Goal: Book appointment/travel/reservation

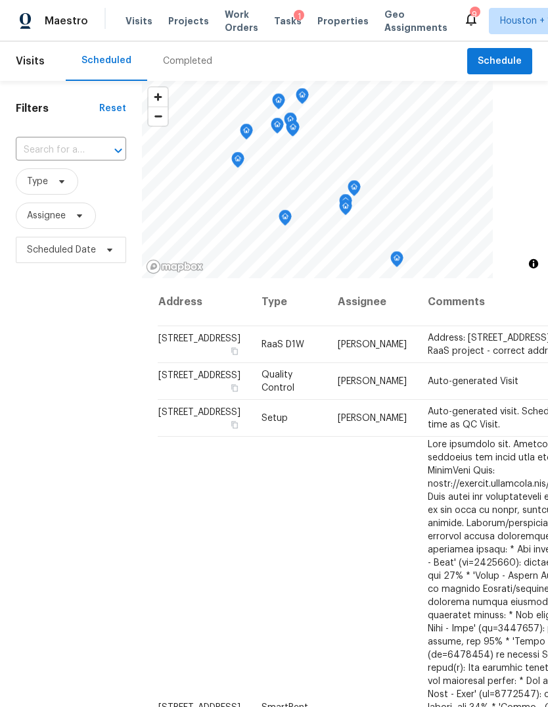
click at [168, 26] on span "Projects" at bounding box center [188, 20] width 41 height 13
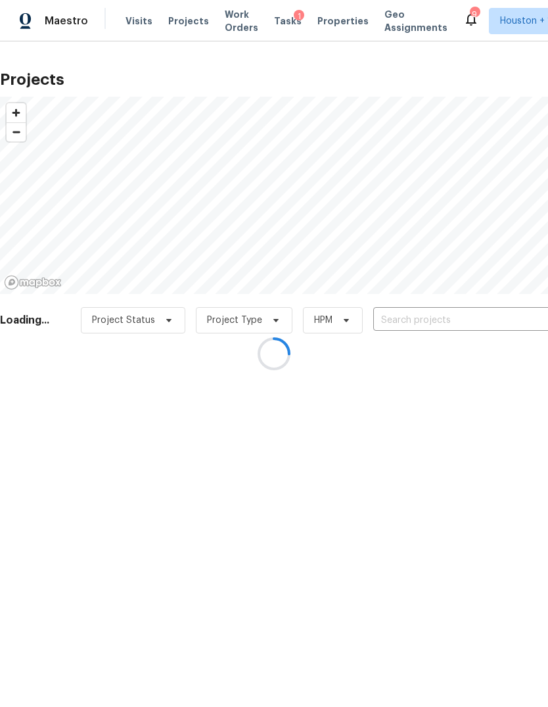
click at [472, 313] on div at bounding box center [274, 353] width 548 height 707
click at [464, 322] on div at bounding box center [274, 353] width 548 height 707
click at [478, 322] on div at bounding box center [274, 353] width 548 height 707
click at [475, 316] on div at bounding box center [274, 353] width 548 height 707
click at [488, 321] on div at bounding box center [274, 353] width 548 height 707
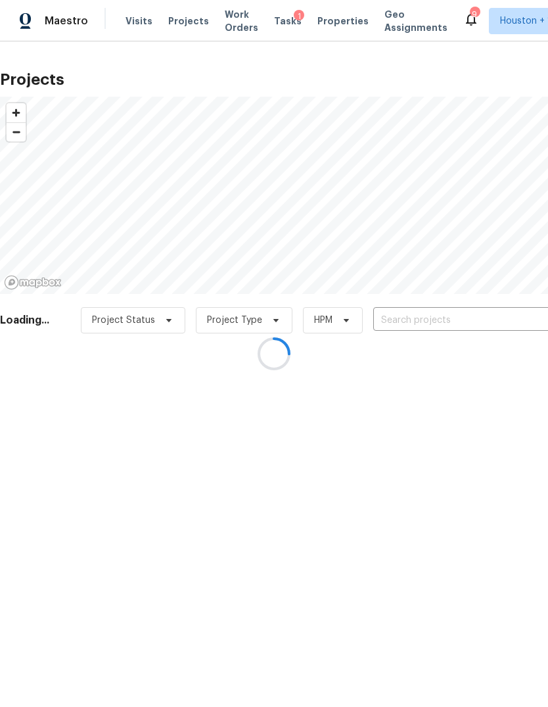
click at [477, 323] on div at bounding box center [274, 353] width 548 height 707
click at [500, 323] on div at bounding box center [274, 353] width 548 height 707
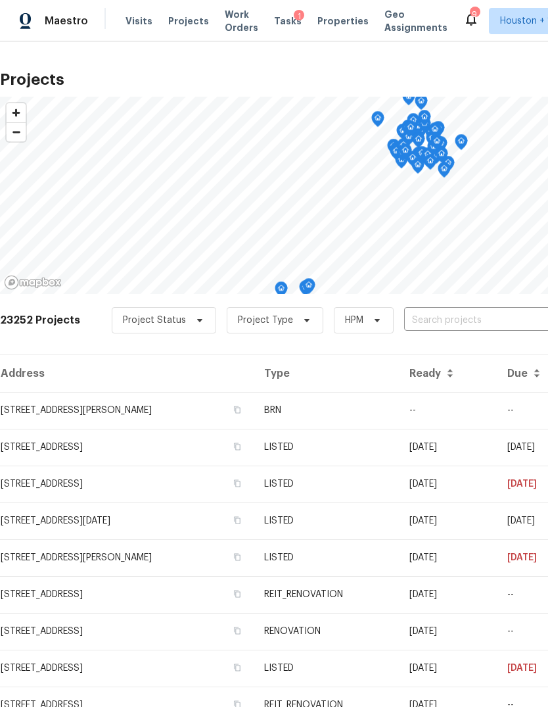
click at [510, 320] on input "text" at bounding box center [479, 320] width 151 height 20
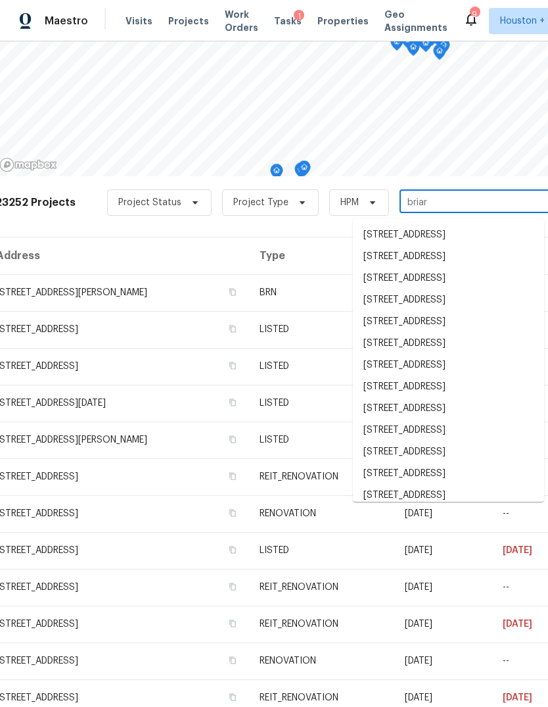
scroll to position [115, 5]
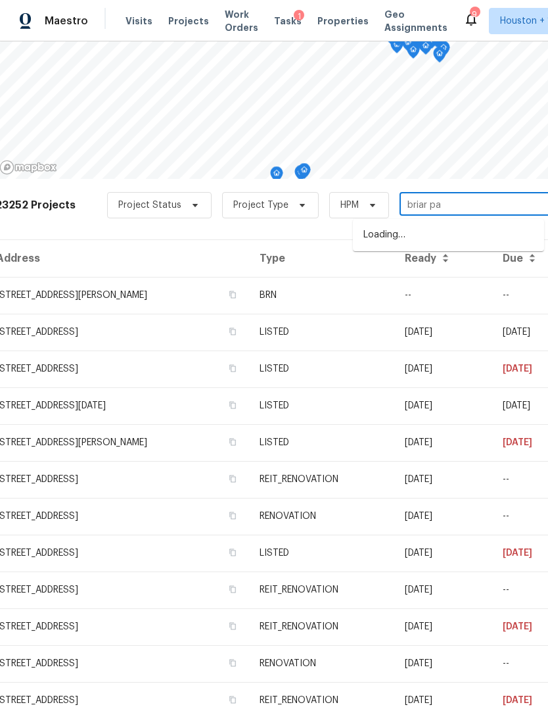
type input "[PERSON_NAME]"
click at [475, 268] on li "[STREET_ADDRESS]" at bounding box center [448, 257] width 191 height 22
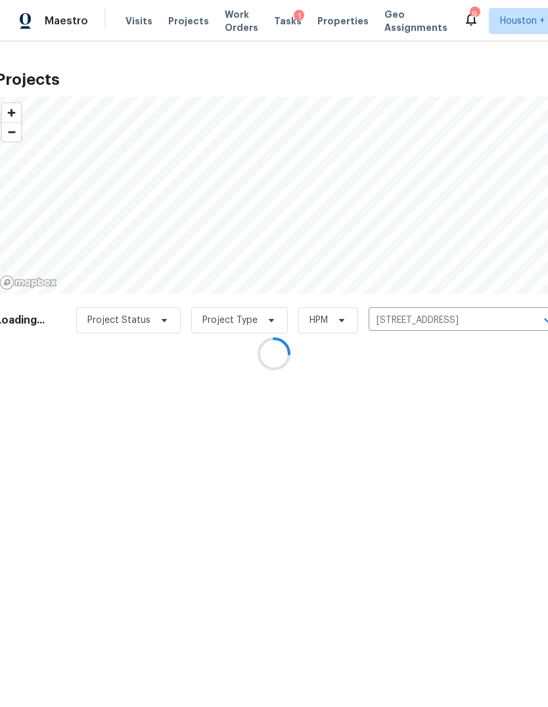
scroll to position [0, 5]
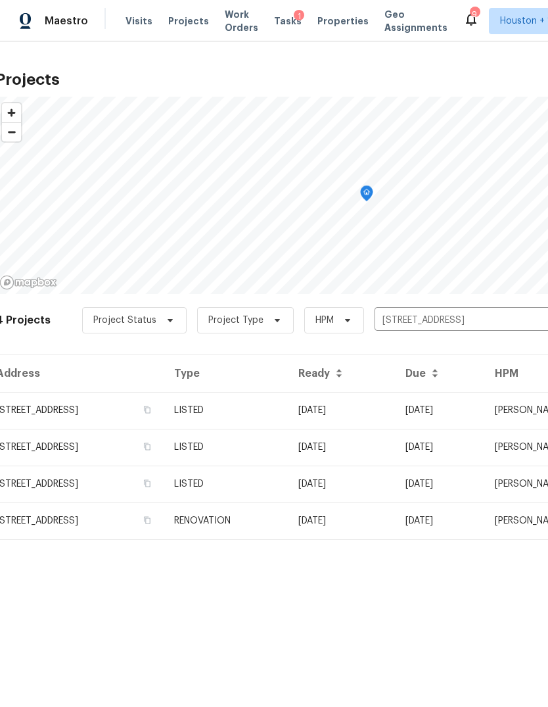
click at [47, 420] on td "[STREET_ADDRESS]" at bounding box center [79, 410] width 168 height 37
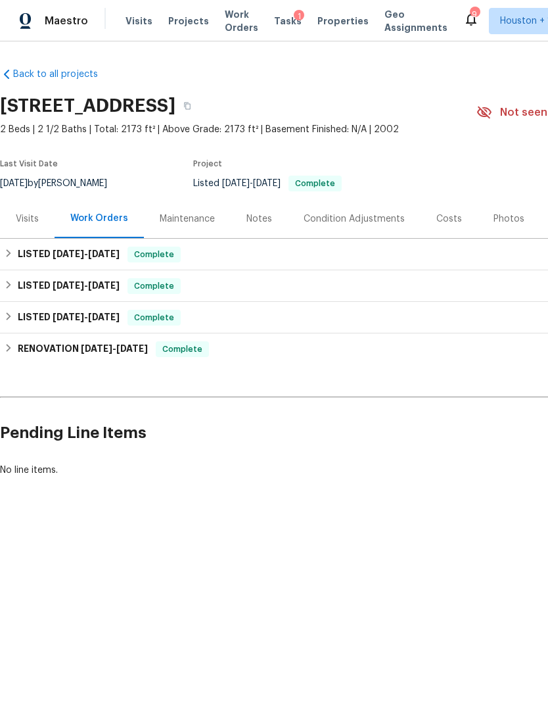
click at [27, 224] on div "Visits" at bounding box center [27, 218] width 23 height 13
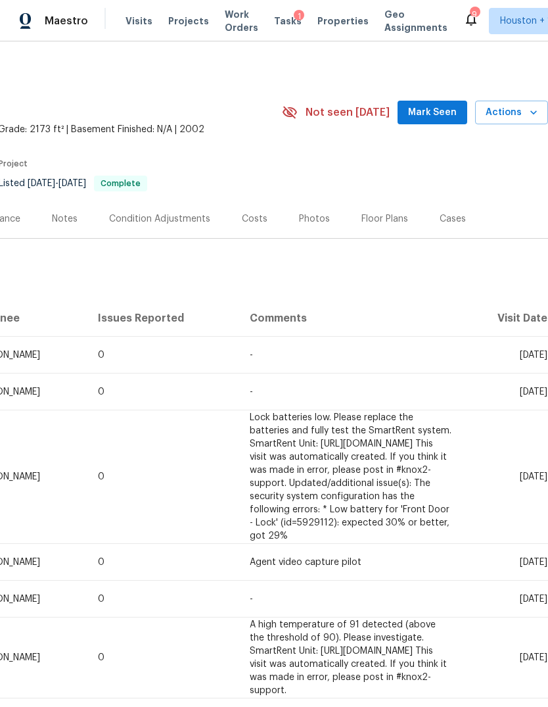
scroll to position [0, 195]
click at [510, 115] on span "Actions" at bounding box center [512, 113] width 52 height 16
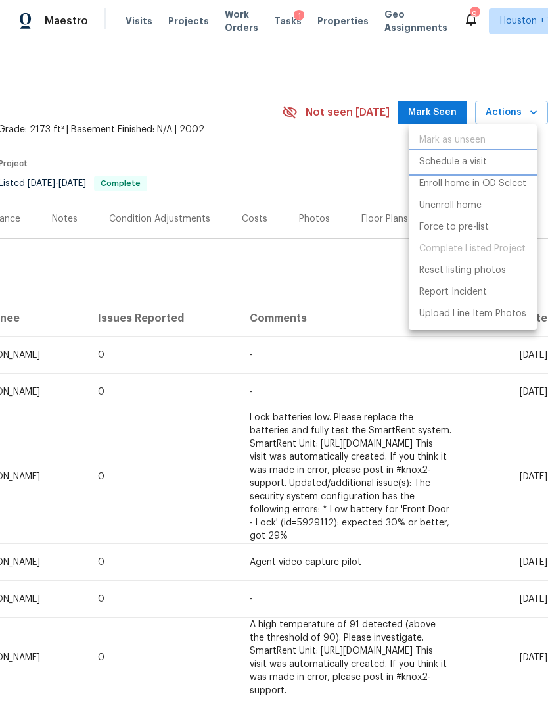
click at [464, 168] on p "Schedule a visit" at bounding box center [454, 162] width 68 height 14
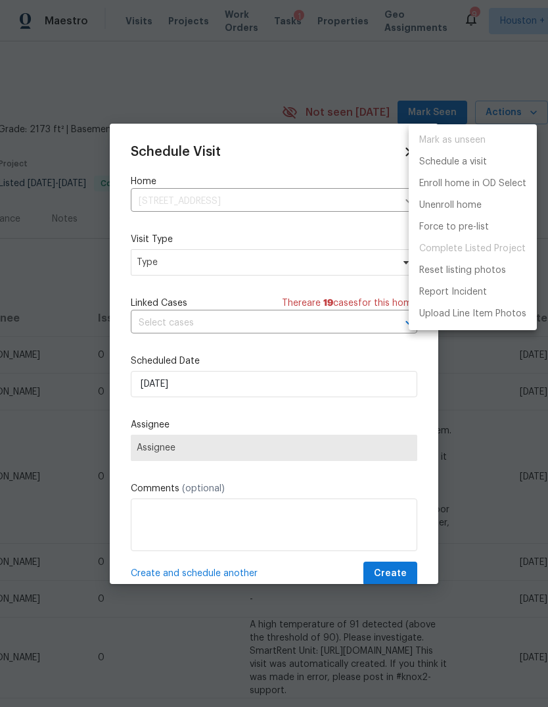
click at [278, 314] on div at bounding box center [274, 353] width 548 height 707
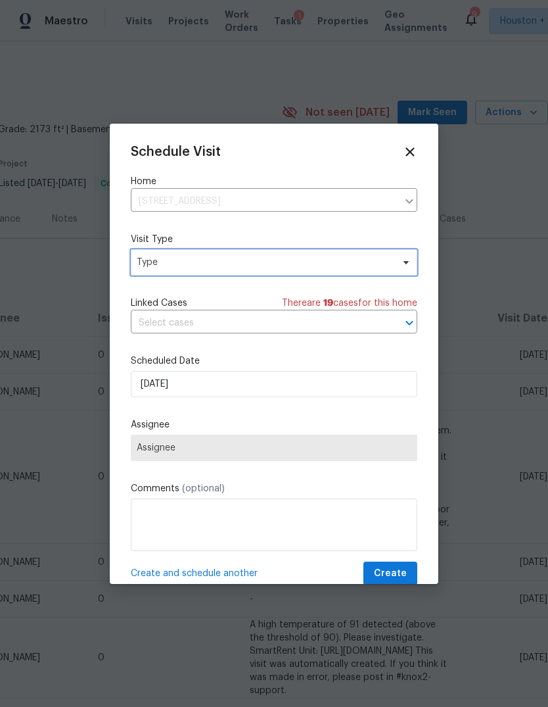
click at [352, 263] on span "Type" at bounding box center [265, 262] width 256 height 13
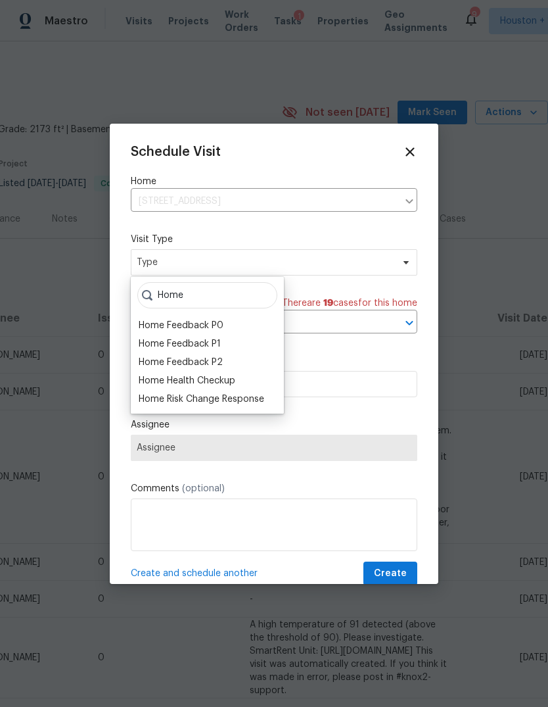
type input "Home"
click at [153, 379] on div "Home Health Checkup" at bounding box center [187, 380] width 97 height 13
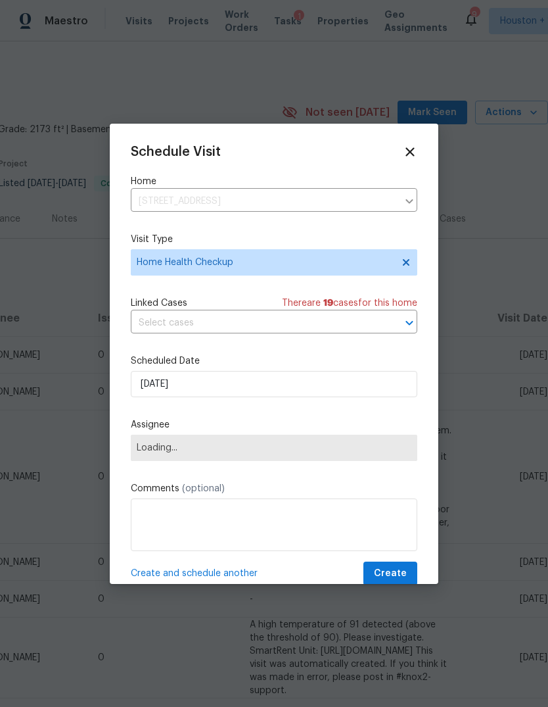
click at [151, 460] on span "Loading..." at bounding box center [274, 448] width 287 height 26
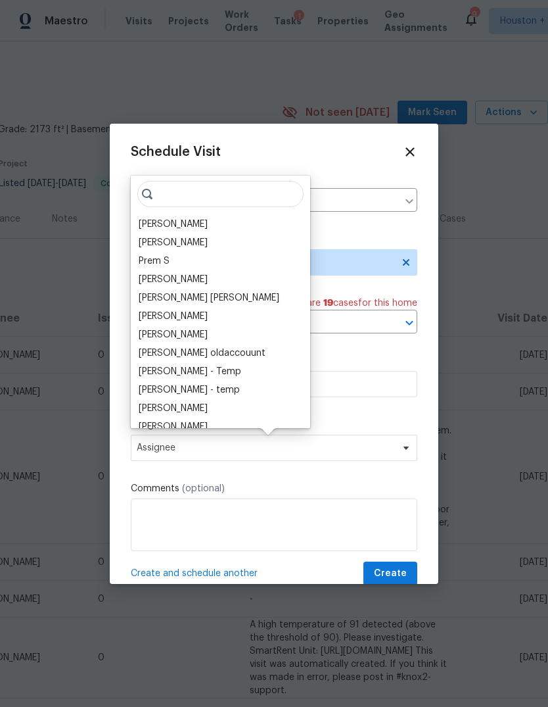
click at [206, 187] on input "search" at bounding box center [220, 194] width 166 height 26
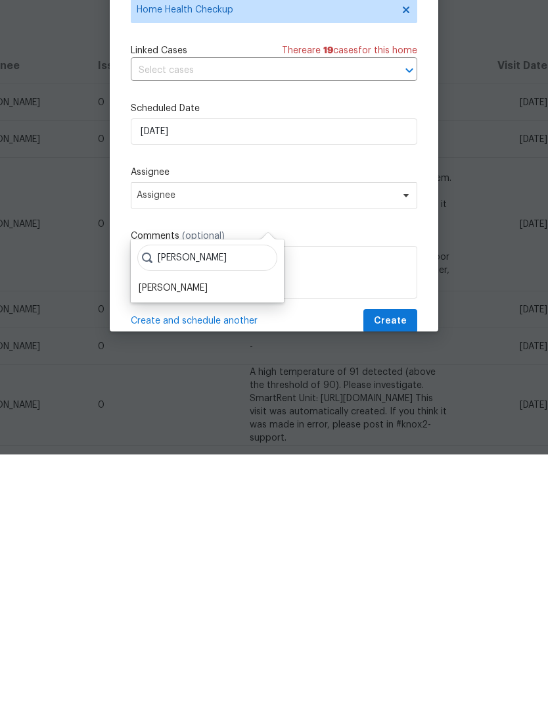
scroll to position [49, 0]
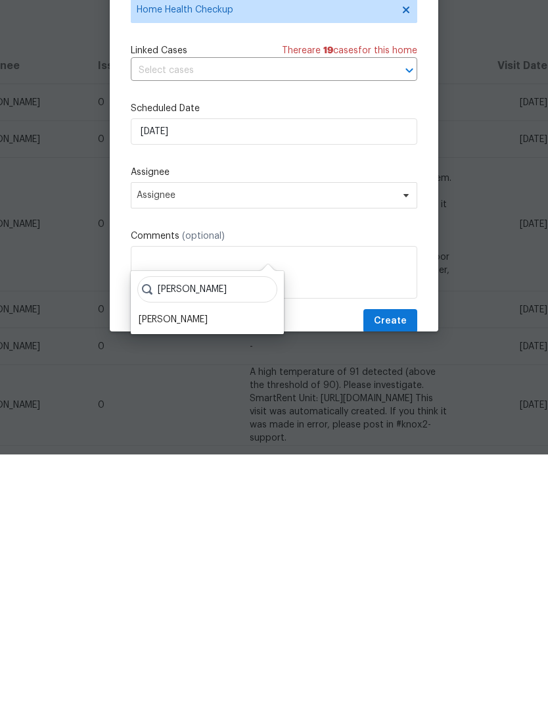
type input "[PERSON_NAME]"
click at [183, 566] on div "[PERSON_NAME]" at bounding box center [173, 572] width 69 height 13
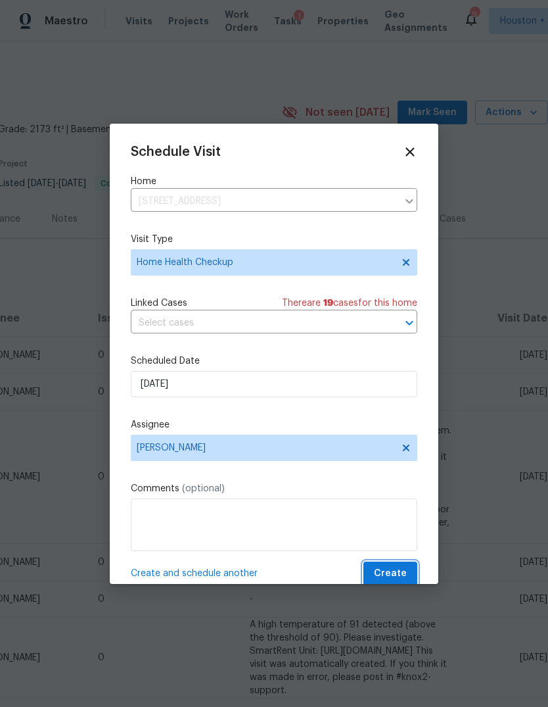
click at [399, 566] on button "Create" at bounding box center [391, 574] width 54 height 24
